Goal: Transaction & Acquisition: Purchase product/service

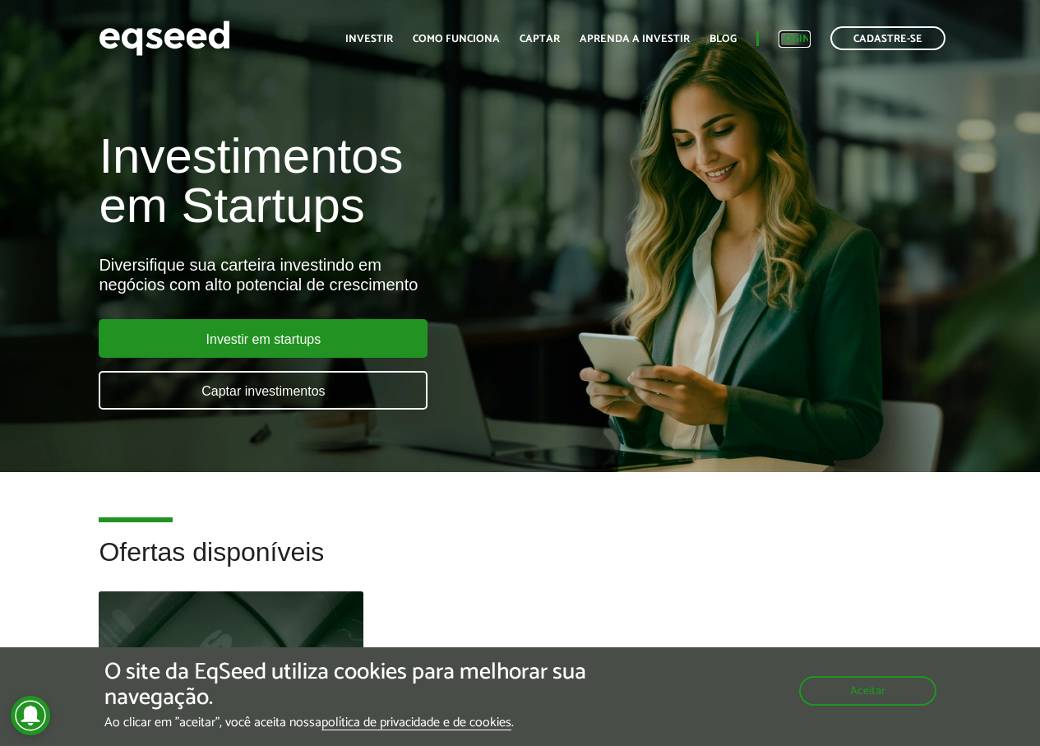
click at [803, 35] on link "Login" at bounding box center [795, 39] width 32 height 11
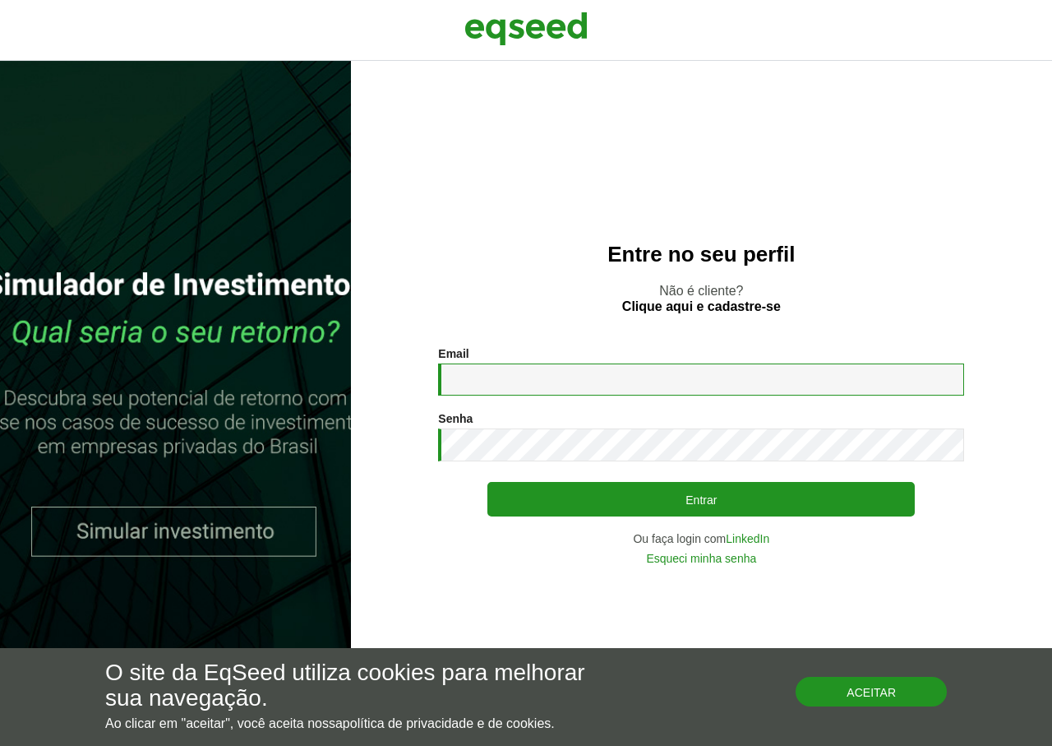
type input "**********"
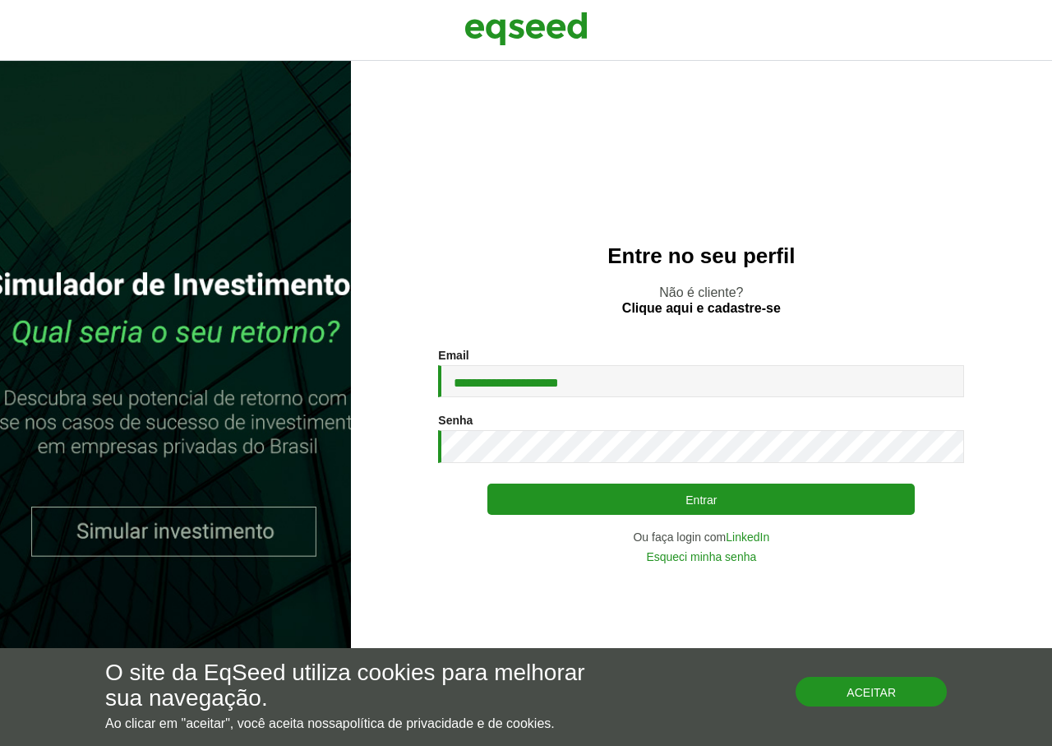
click at [644, 500] on button "Entrar" at bounding box center [702, 498] width 428 height 31
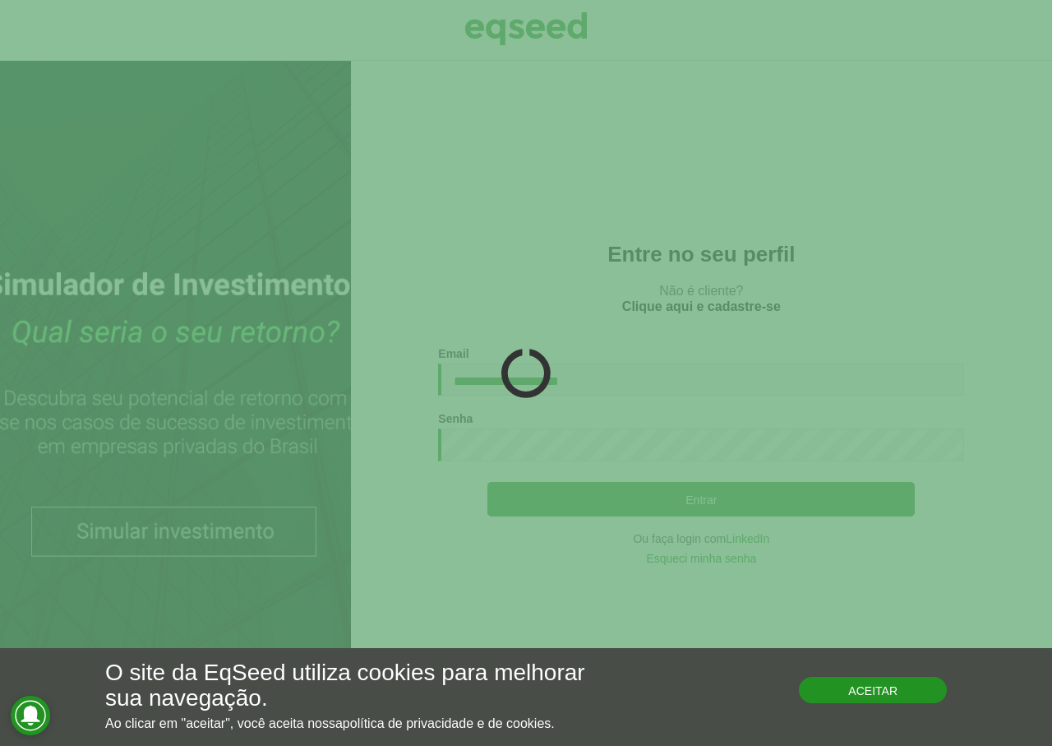
click at [880, 695] on button "Aceitar" at bounding box center [873, 690] width 148 height 26
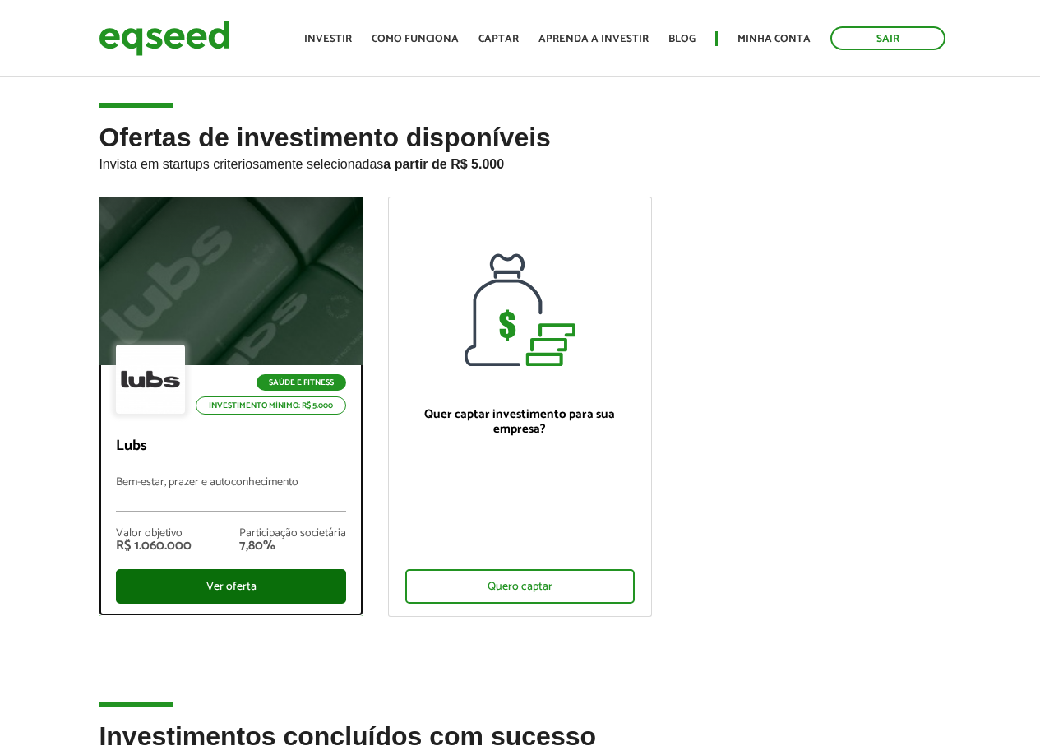
click at [252, 580] on div "Ver oferta" at bounding box center [230, 586] width 229 height 35
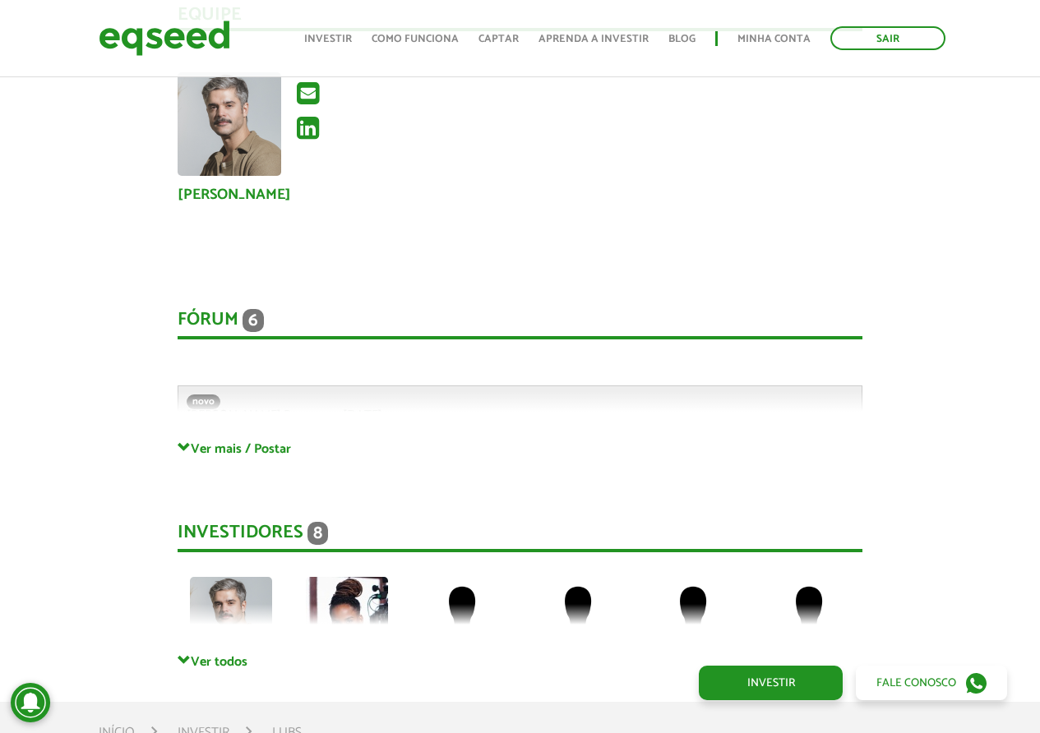
scroll to position [3426, 0]
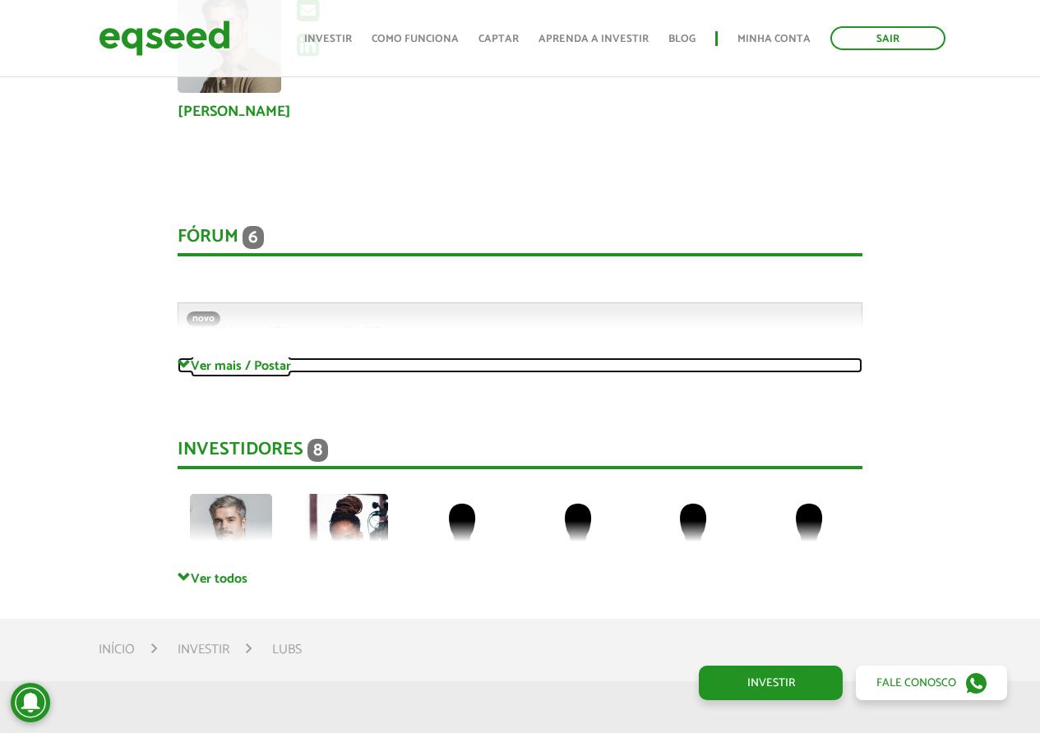
click at [220, 365] on link "Ver mais / Postar" at bounding box center [520, 366] width 685 height 16
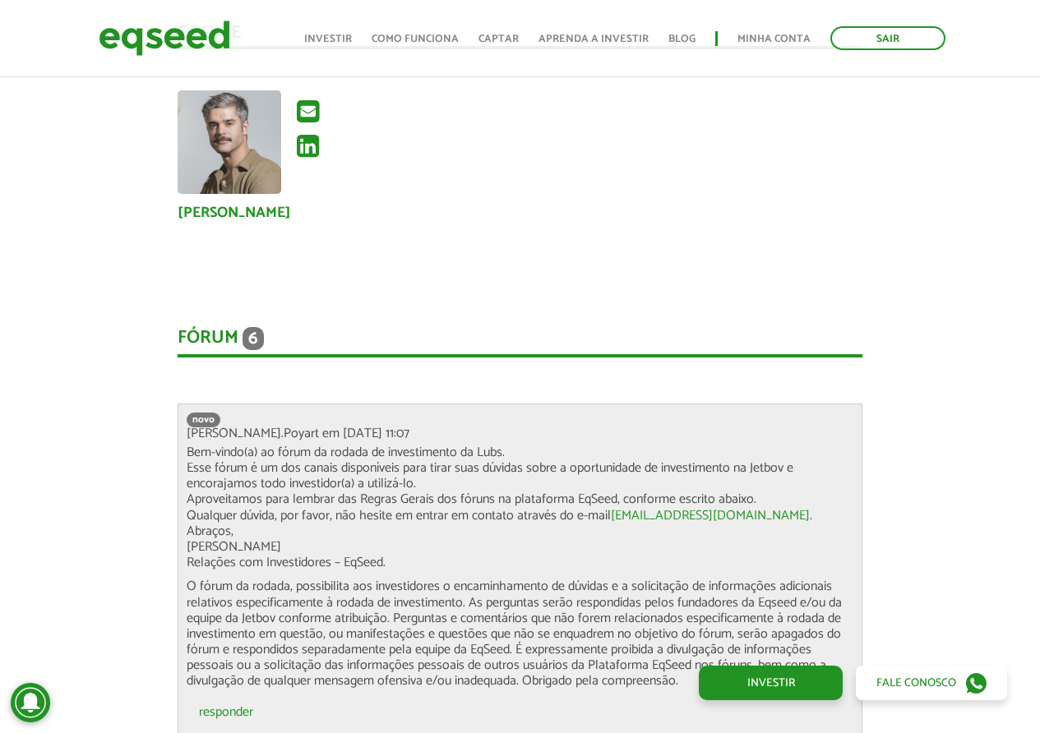
scroll to position [3289, 0]
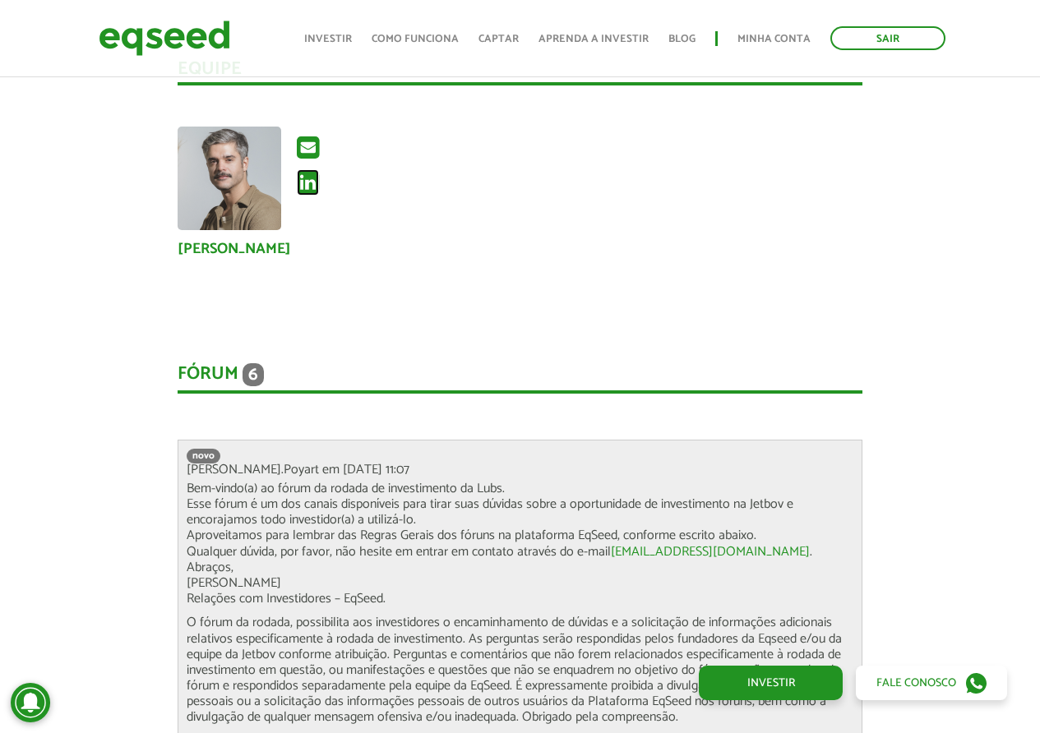
click at [299, 188] on icon at bounding box center [308, 182] width 22 height 26
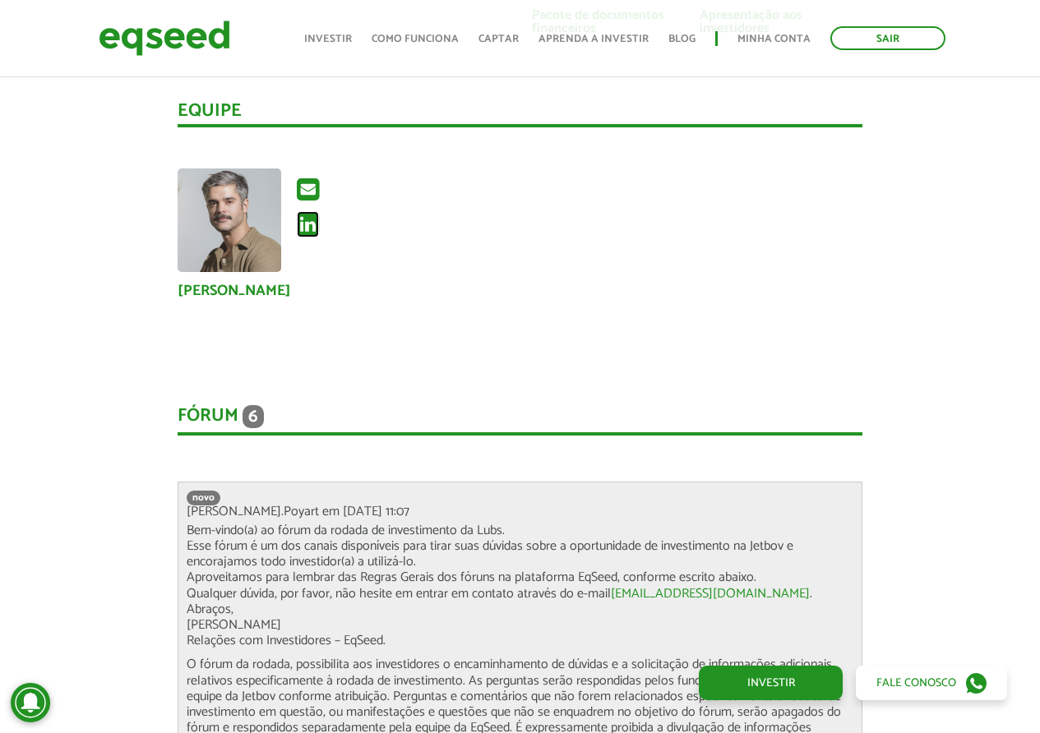
scroll to position [2878, 0]
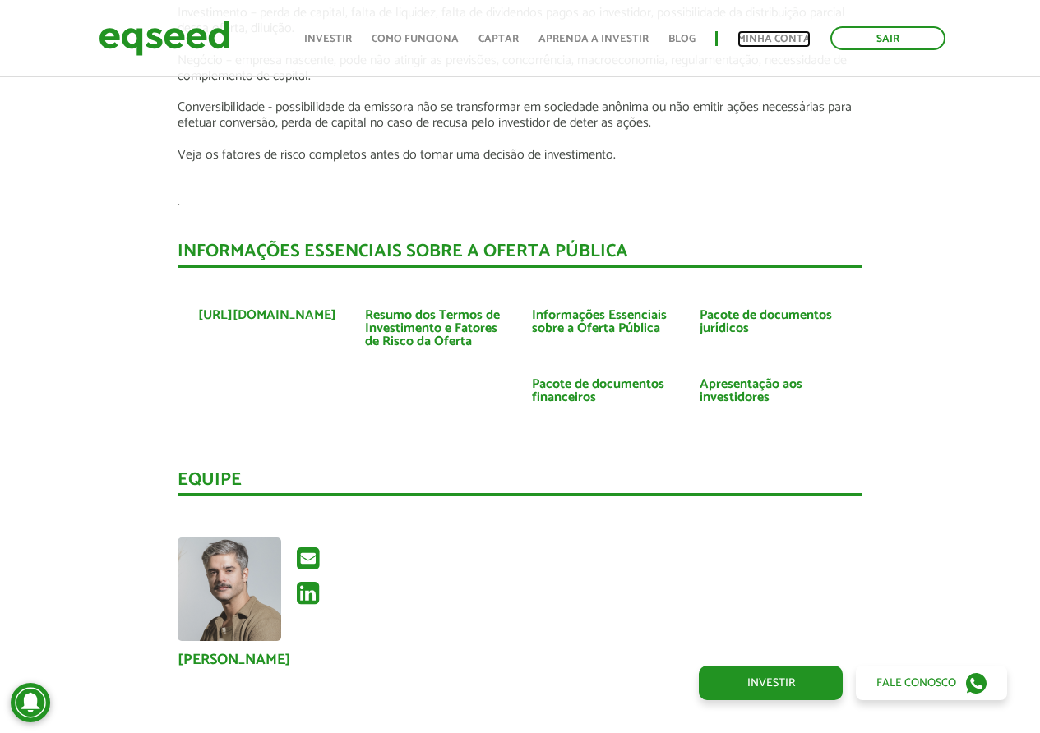
click at [791, 39] on link "Minha conta" at bounding box center [774, 39] width 73 height 11
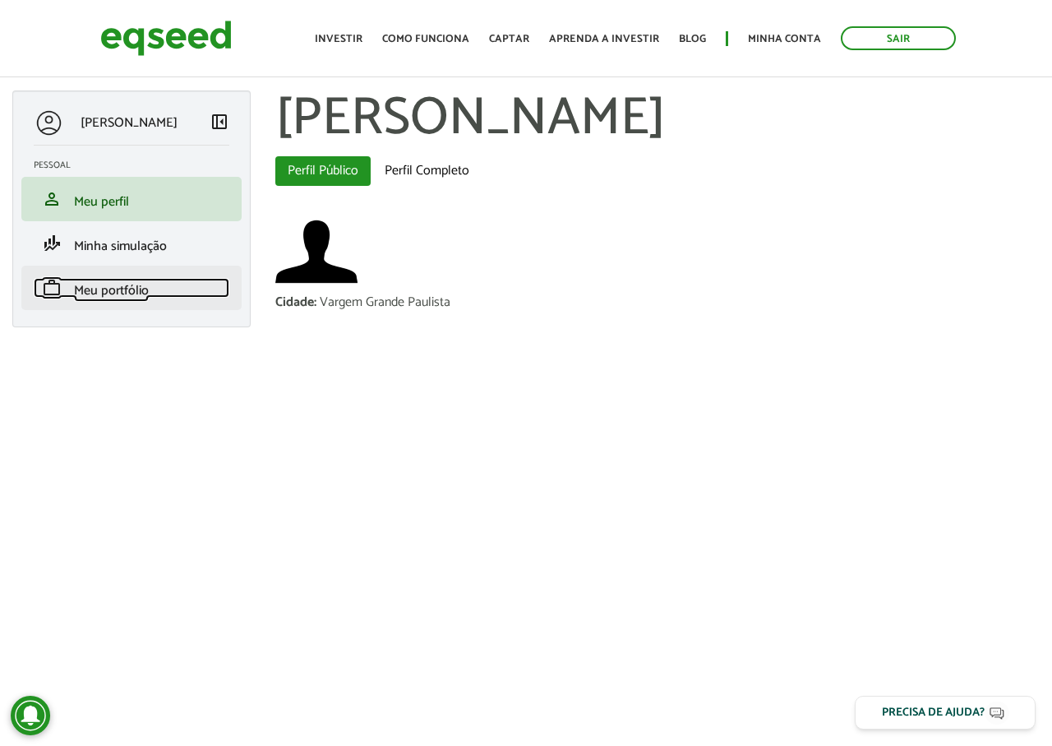
click at [118, 294] on span "Meu portfólio" at bounding box center [111, 291] width 75 height 22
